Goal: Transaction & Acquisition: Book appointment/travel/reservation

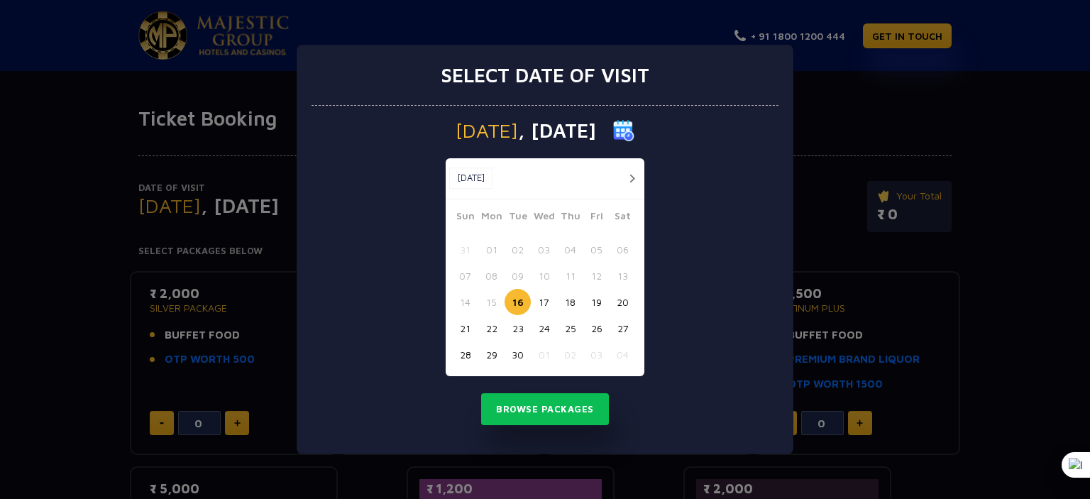
click at [570, 302] on button "18" at bounding box center [570, 302] width 26 height 26
click at [552, 405] on button "Browse Packages" at bounding box center [545, 409] width 128 height 33
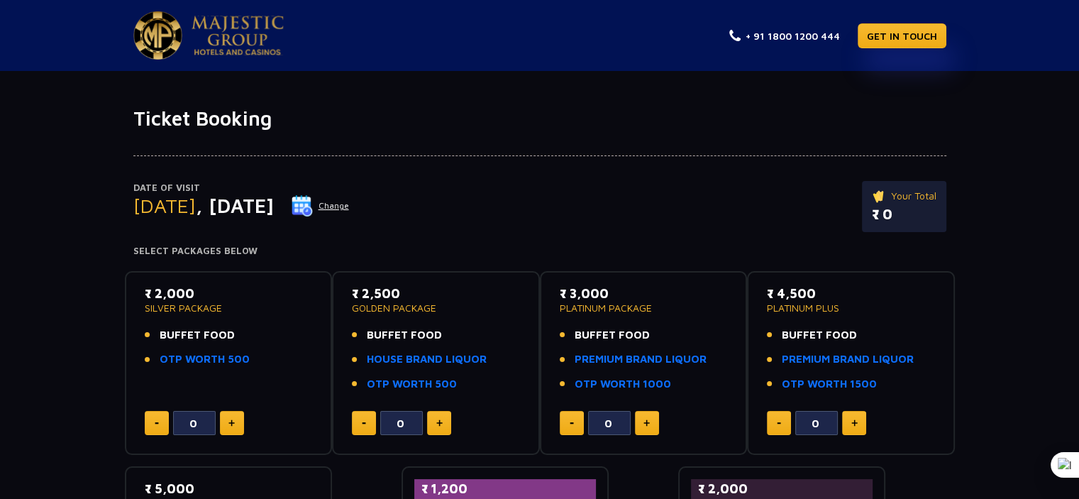
click at [496, 355] on li "HOUSE BRAND LIQUOR" at bounding box center [436, 359] width 168 height 16
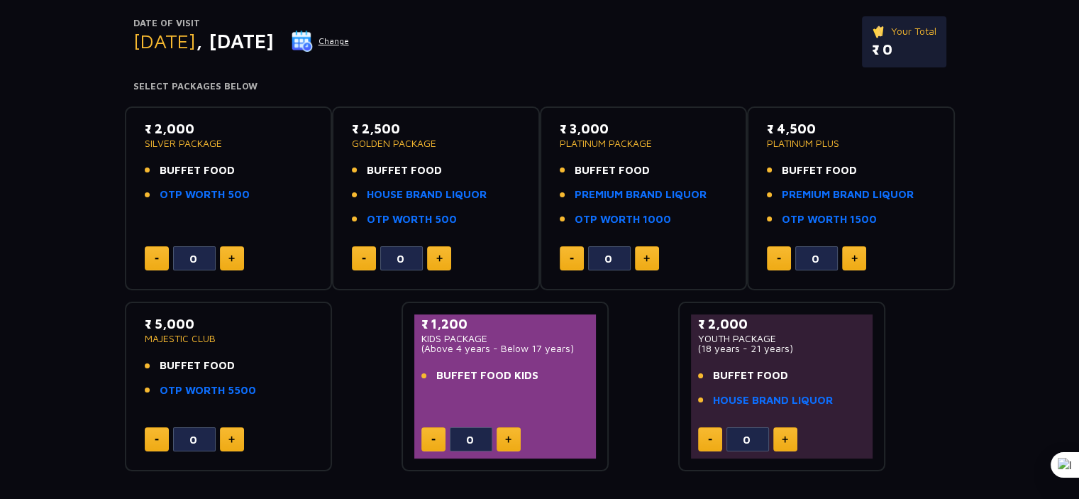
scroll to position [142, 0]
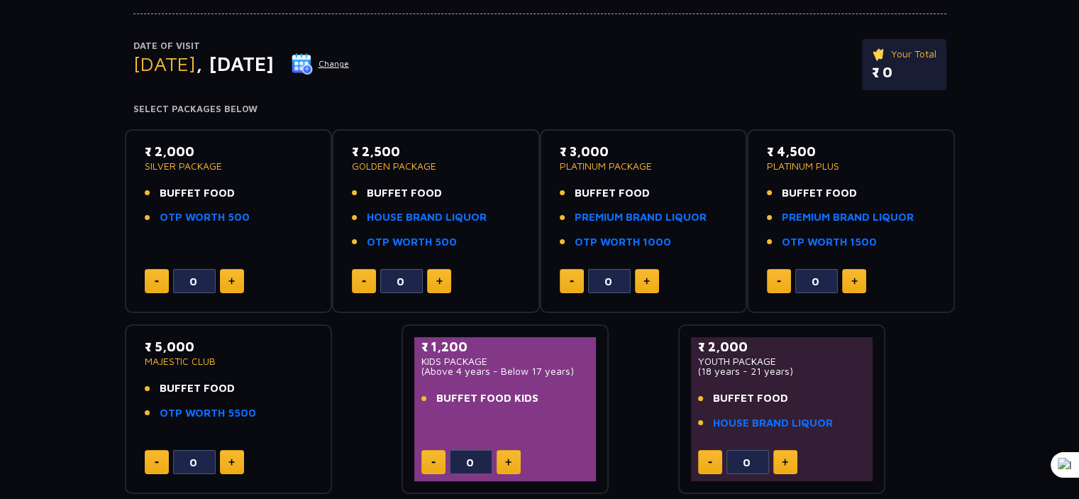
click at [441, 272] on button at bounding box center [439, 281] width 24 height 24
type input "1"
click at [916, 74] on p "₹ 2,500.00" at bounding box center [898, 72] width 76 height 21
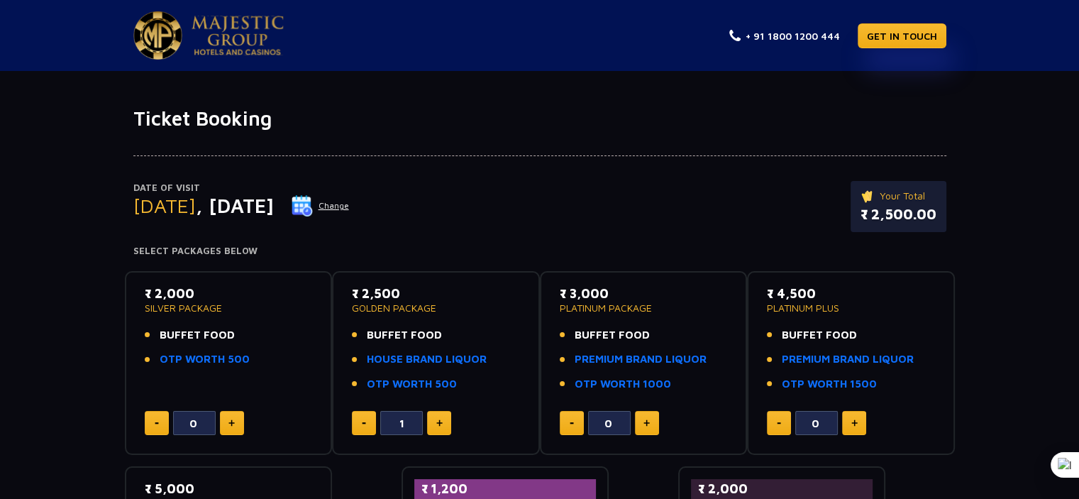
scroll to position [0, 0]
click at [626, 211] on div "Date of Visit [DATE] Change Your Total ₹ 2,500.00" at bounding box center [539, 213] width 813 height 65
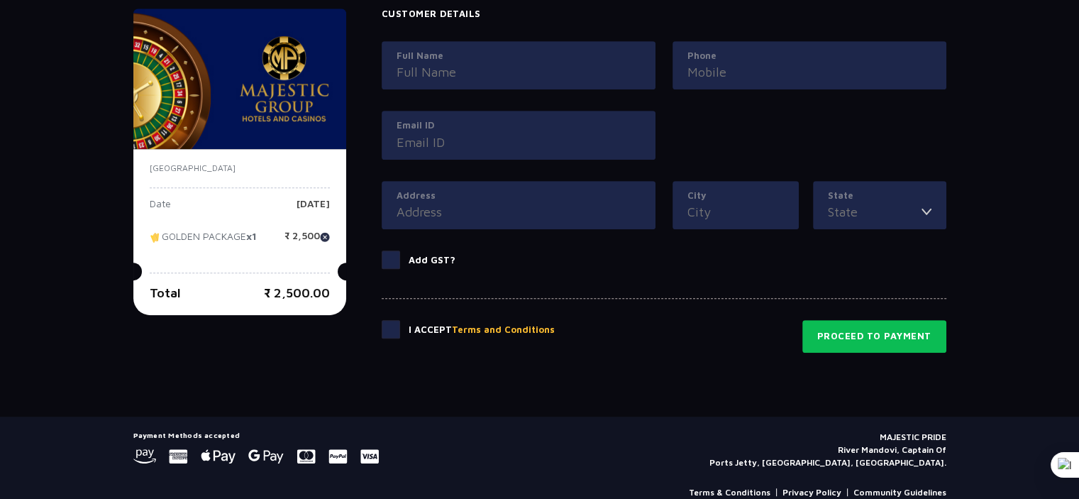
scroll to position [699, 0]
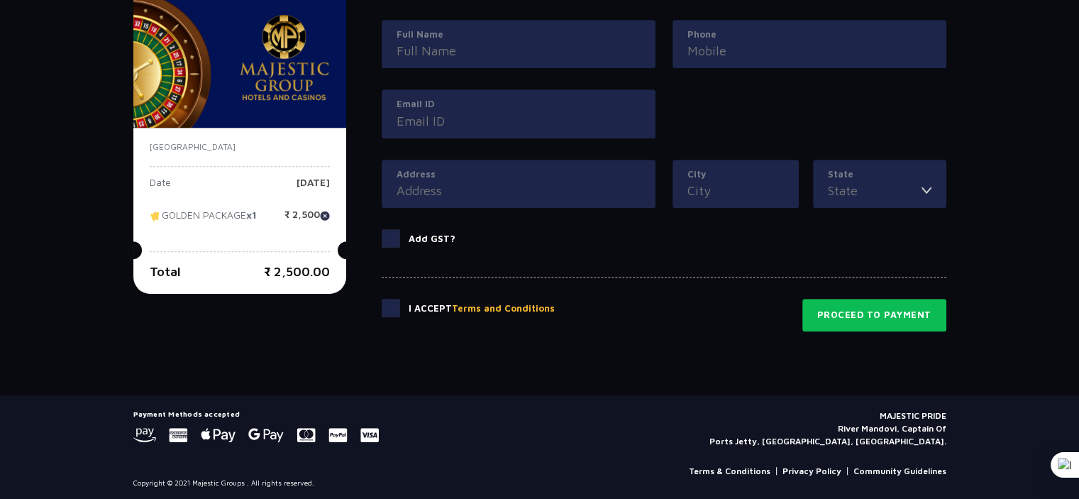
click at [271, 263] on p "₹ 2,500.00" at bounding box center [297, 271] width 66 height 19
click at [257, 209] on strong "x1" at bounding box center [251, 215] width 11 height 12
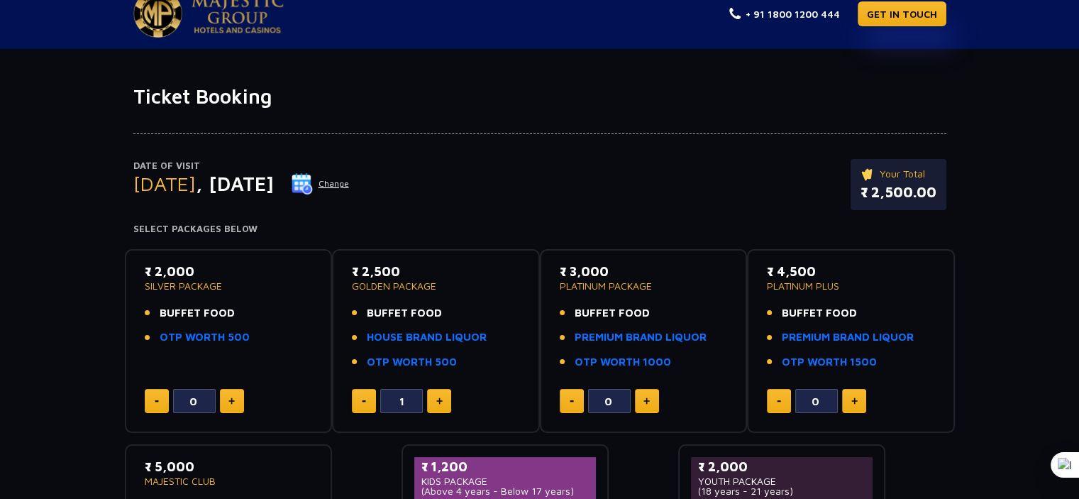
scroll to position [0, 0]
